Goal: Task Accomplishment & Management: Use online tool/utility

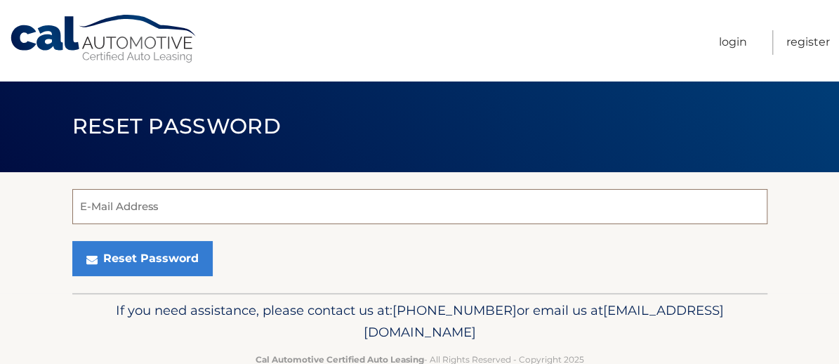
click at [207, 204] on input "E-Mail Address" at bounding box center [419, 206] width 695 height 35
type input "[EMAIL_ADDRESS][DOMAIN_NAME]"
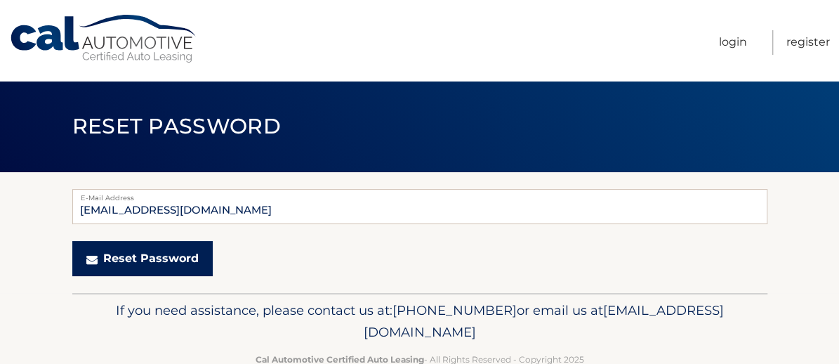
click at [159, 255] on button "Reset Password" at bounding box center [142, 258] width 140 height 35
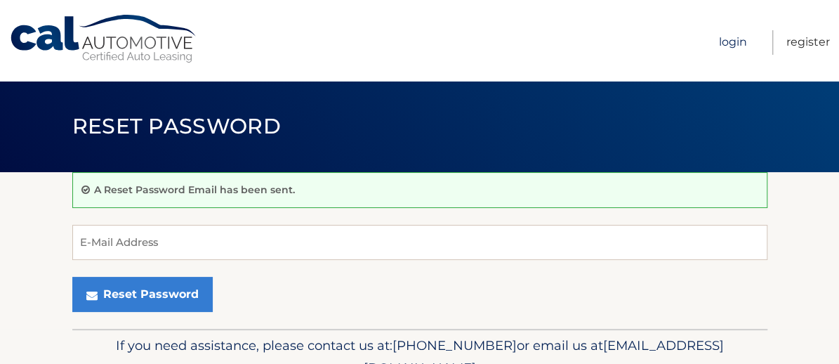
click at [746, 41] on link "Login" at bounding box center [733, 42] width 28 height 25
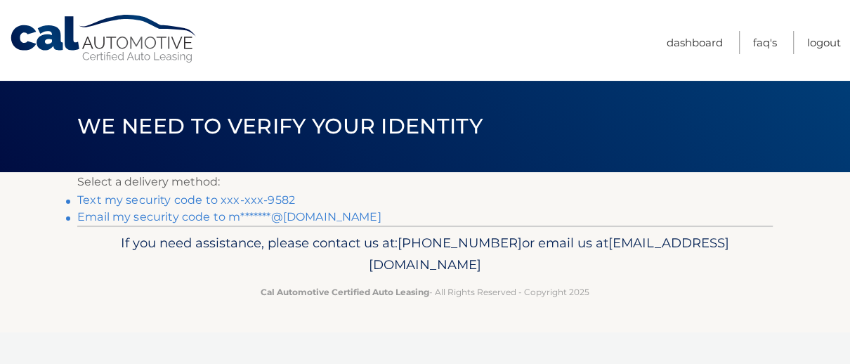
click at [269, 202] on link "Text my security code to xxx-xxx-9582" at bounding box center [186, 199] width 218 height 13
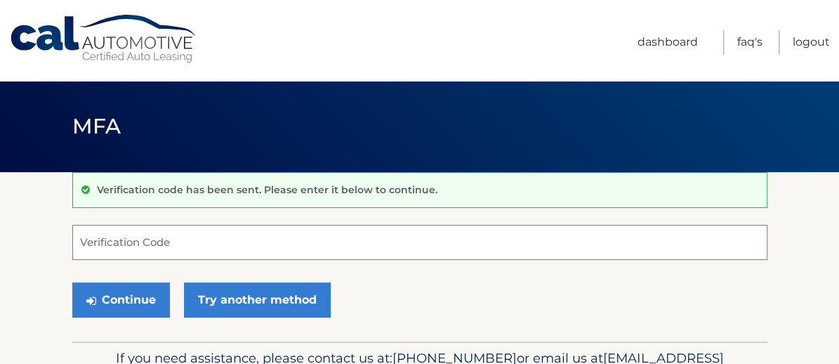
click at [217, 244] on input "Verification Code" at bounding box center [419, 242] width 695 height 35
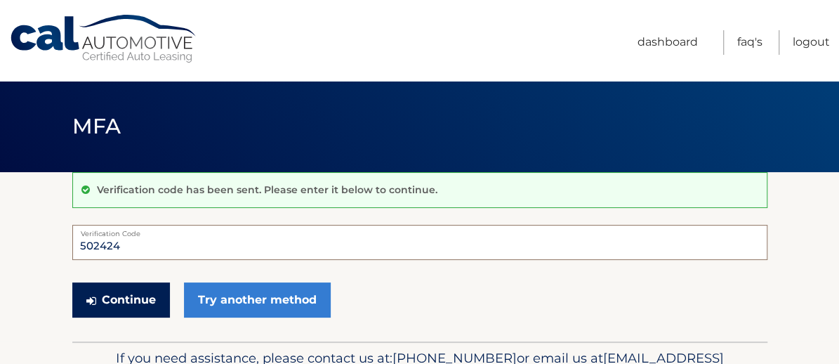
type input "502424"
click at [128, 306] on button "Continue" at bounding box center [121, 299] width 98 height 35
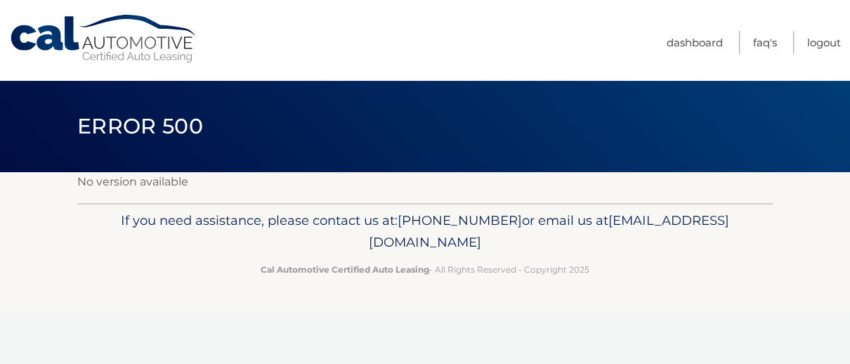
click at [65, 32] on link "Cal Automotive" at bounding box center [104, 39] width 190 height 50
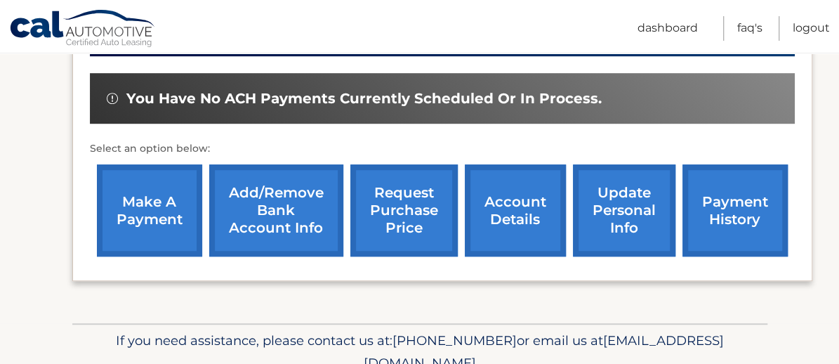
scroll to position [424, 0]
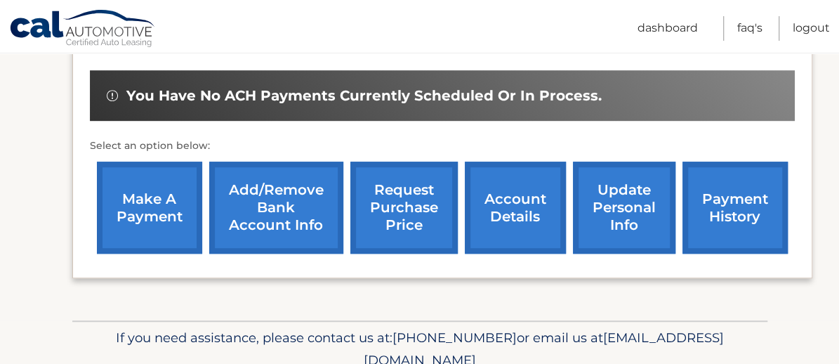
click at [155, 216] on link "make a payment" at bounding box center [149, 208] width 105 height 92
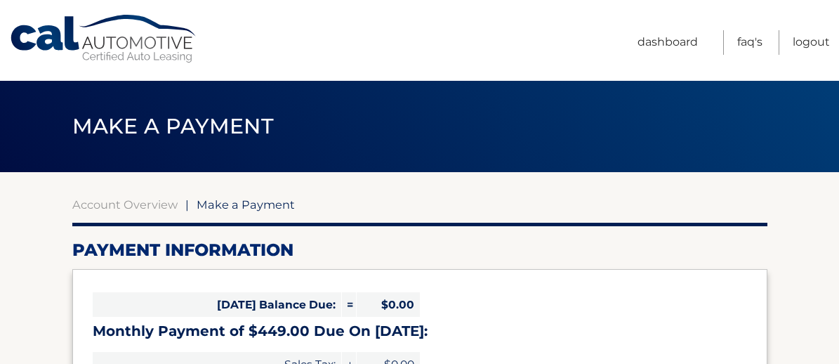
select select "NWM4OWUwYTYtY2Q5Zi00NWQ4LWI3YzMtYzk4ZTU5ZjA3NGVj"
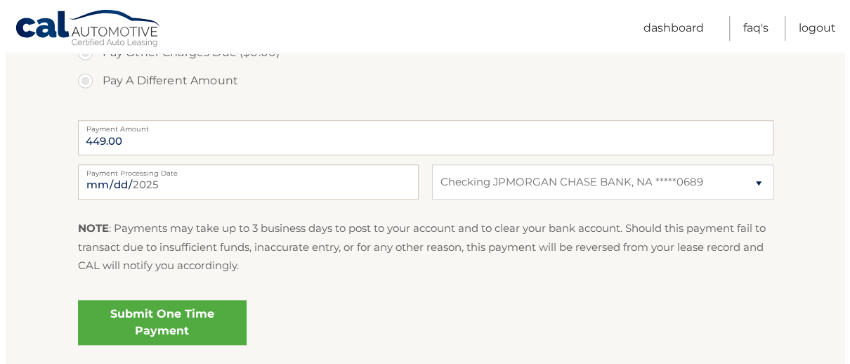
scroll to position [569, 0]
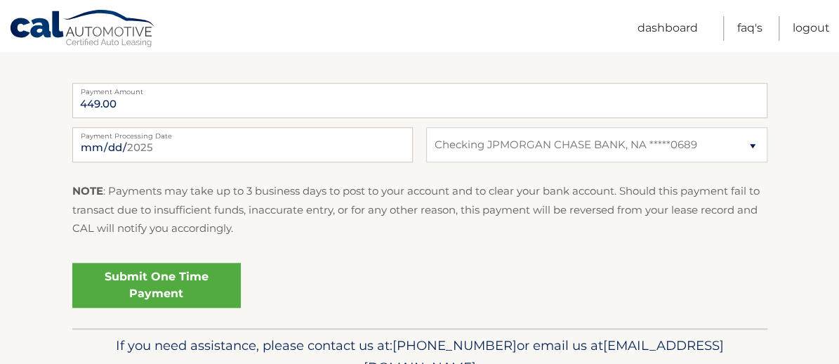
click at [172, 293] on link "Submit One Time Payment" at bounding box center [156, 285] width 169 height 45
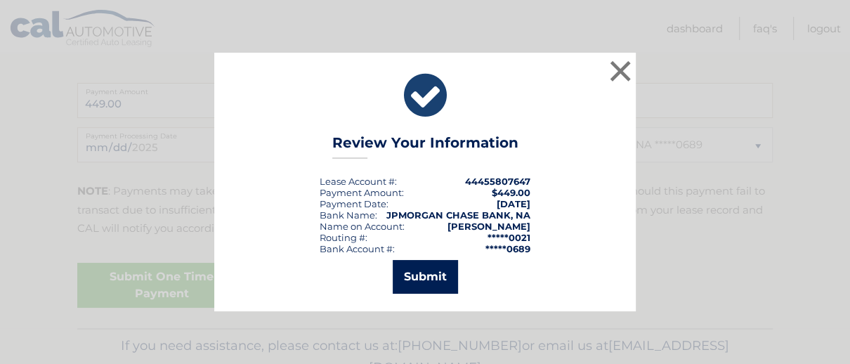
click at [447, 284] on button "Submit" at bounding box center [425, 277] width 65 height 34
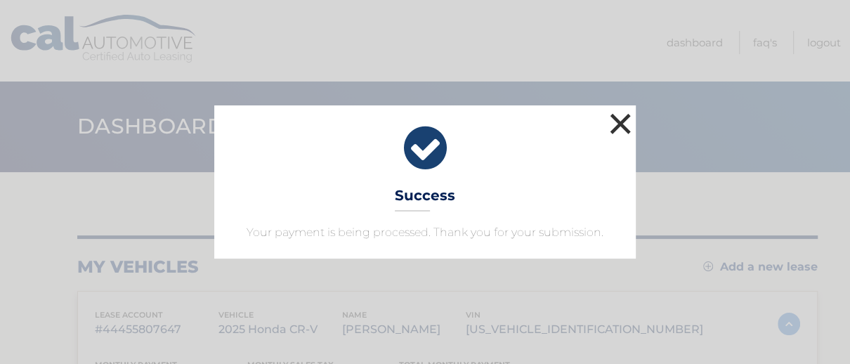
click at [627, 121] on button "×" at bounding box center [620, 124] width 28 height 28
